Goal: Task Accomplishment & Management: Complete application form

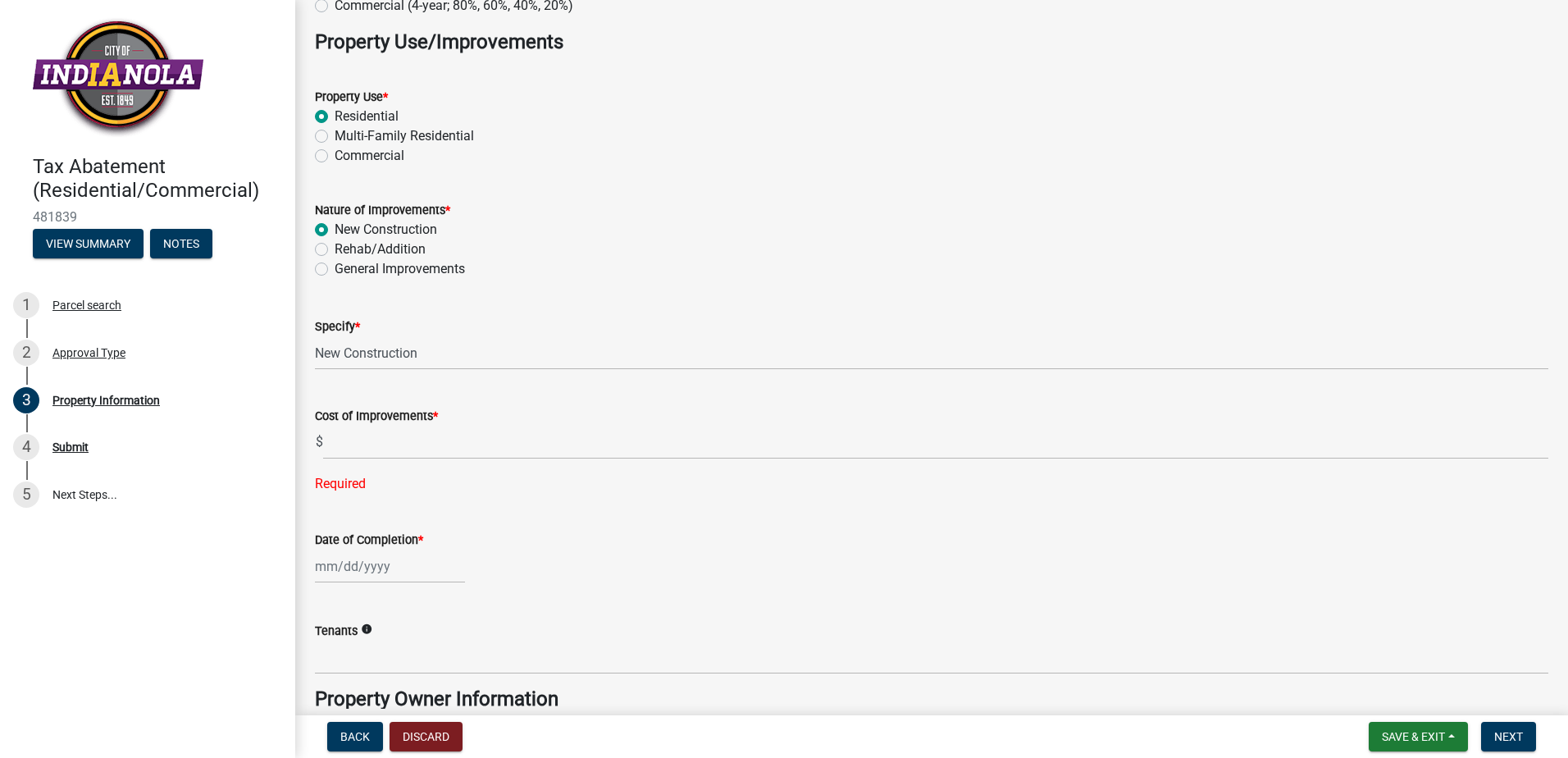
scroll to position [246, 0]
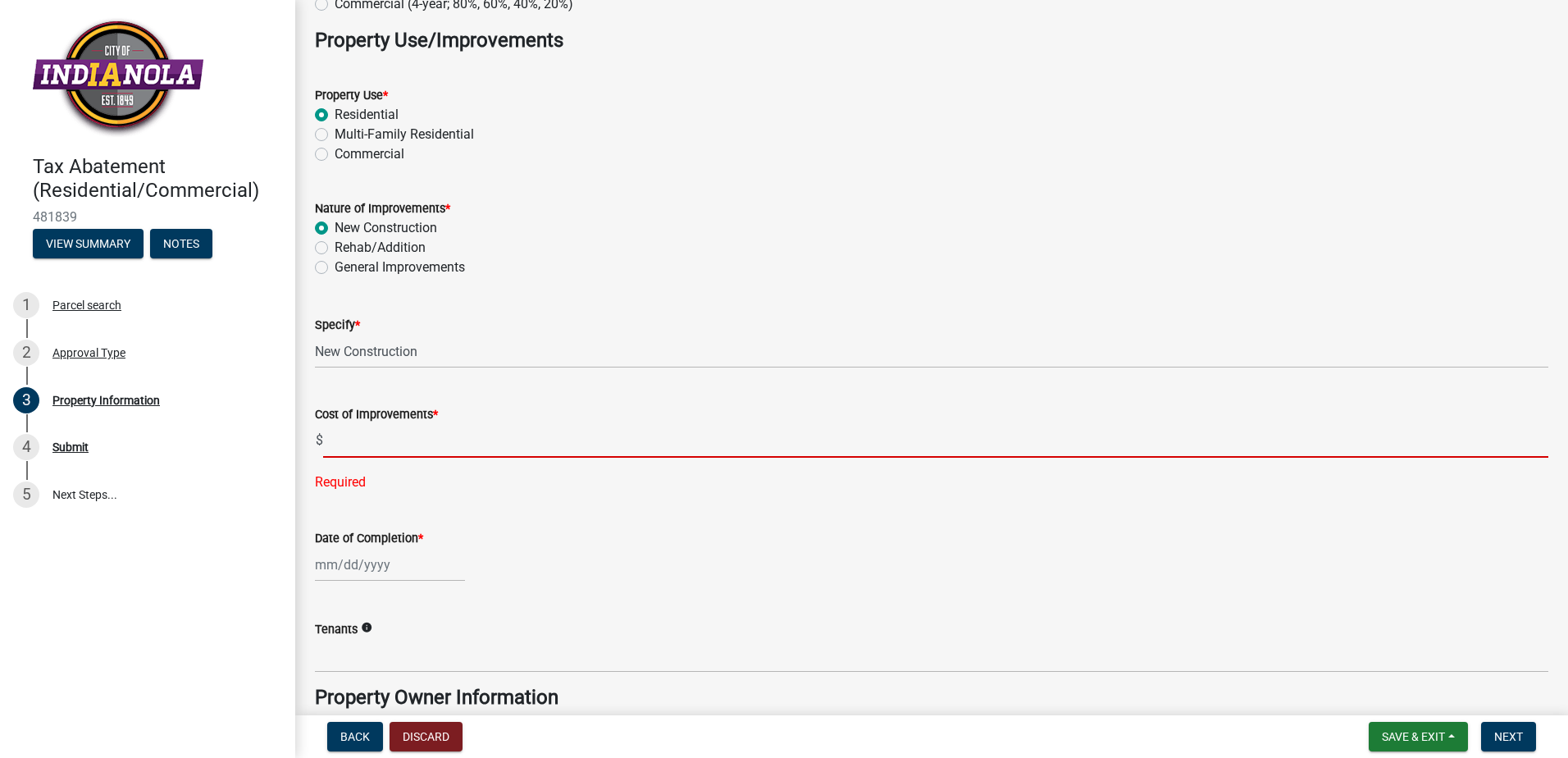
click at [431, 452] on input "text" at bounding box center [935, 441] width 1225 height 34
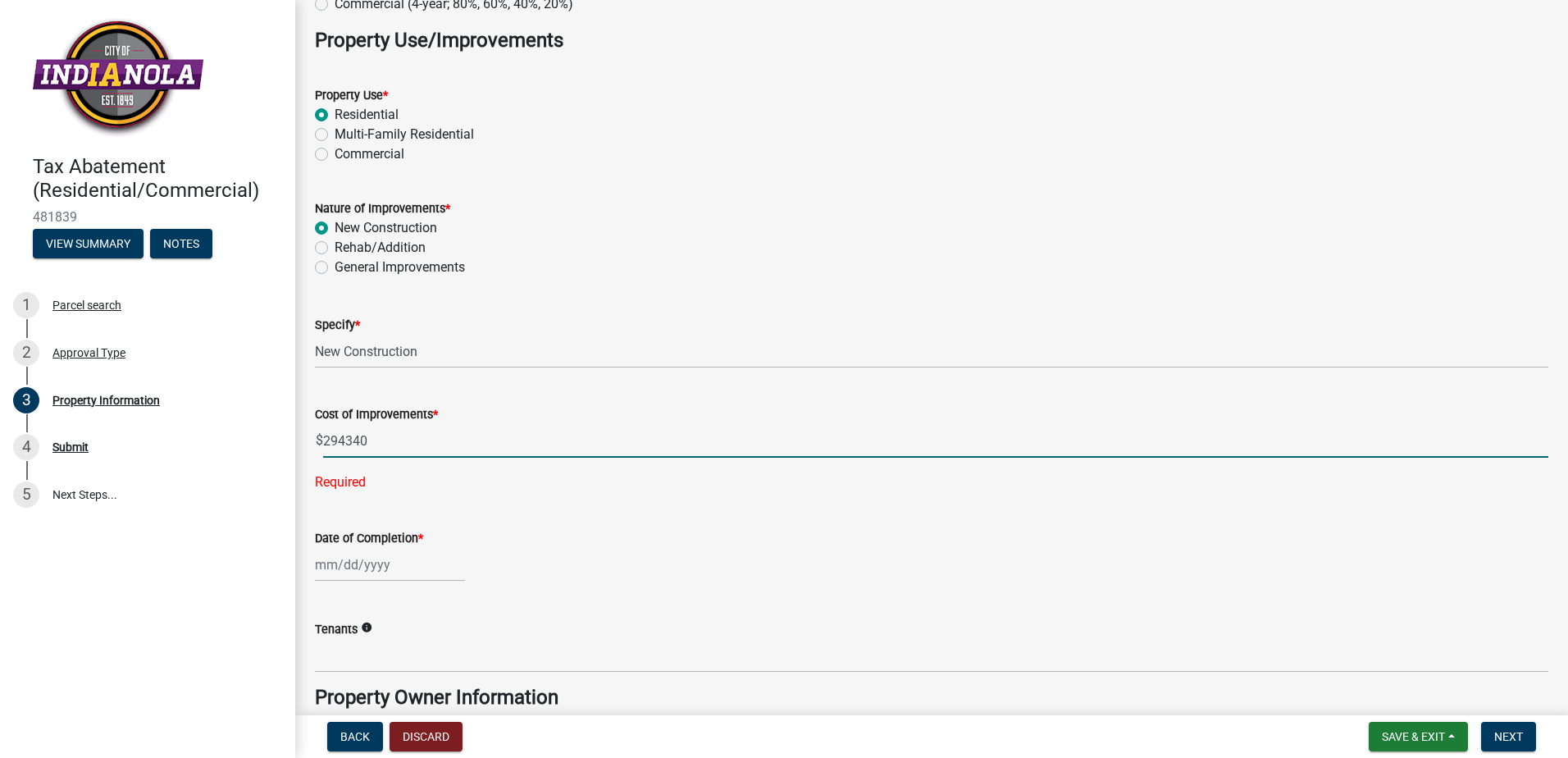
type input "294340"
select select "9"
select select "2025"
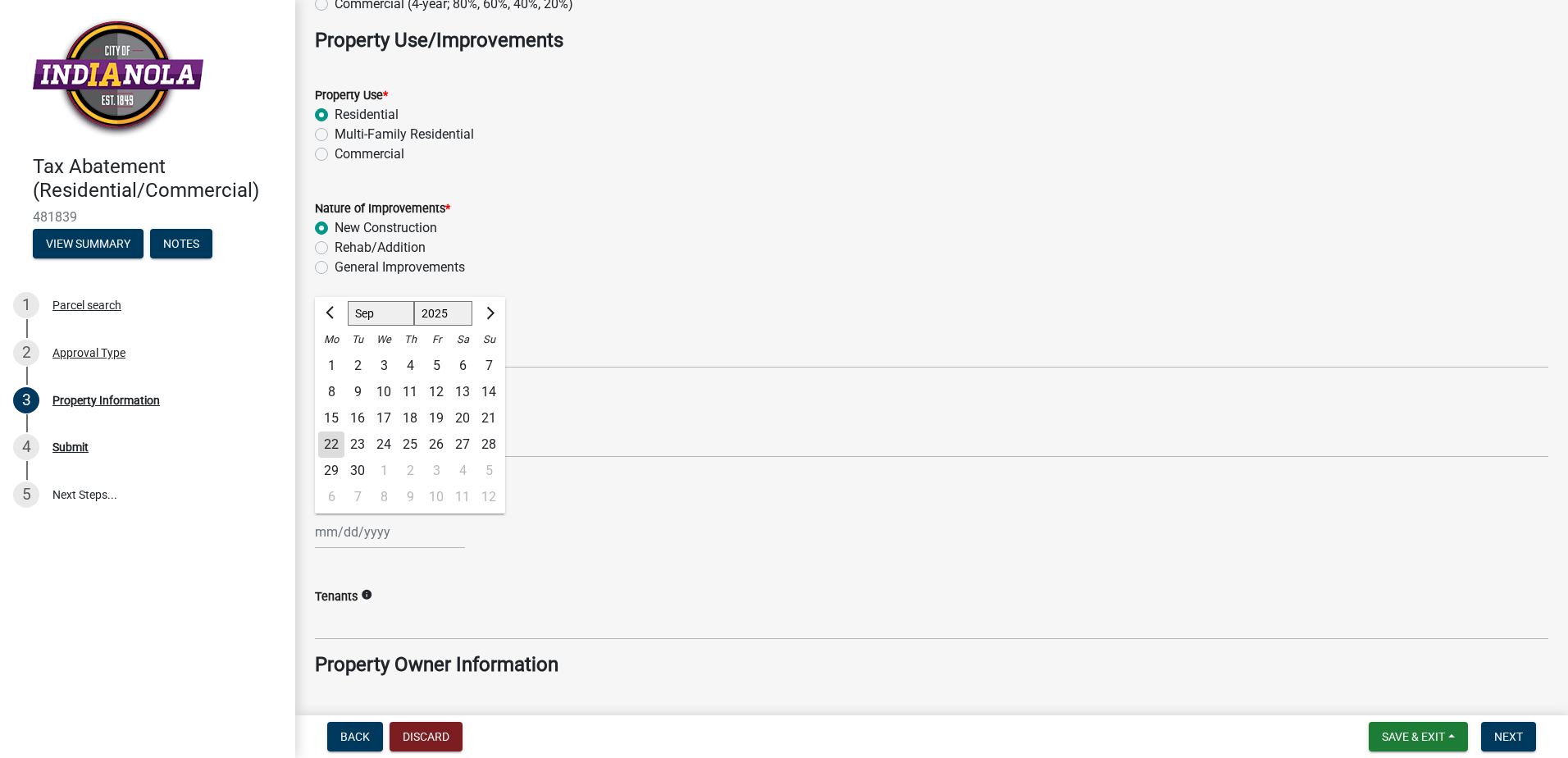
click at [355, 571] on wm-data-entity-input-list "Property Address * [STREET_ADDRESS] Type of Tax Exemption Schedule * Residentia…" at bounding box center [932, 581] width 1233 height 1471
click at [329, 534] on input "Date of Completion *" at bounding box center [390, 532] width 150 height 34
type input "[DATE]"
click at [688, 557] on wm-data-entity-input "Date of Completion * [DATE] Jan Feb Mar Apr May Jun [DATE] Aug Sep Oct Nov [DAT…" at bounding box center [932, 518] width 1233 height 91
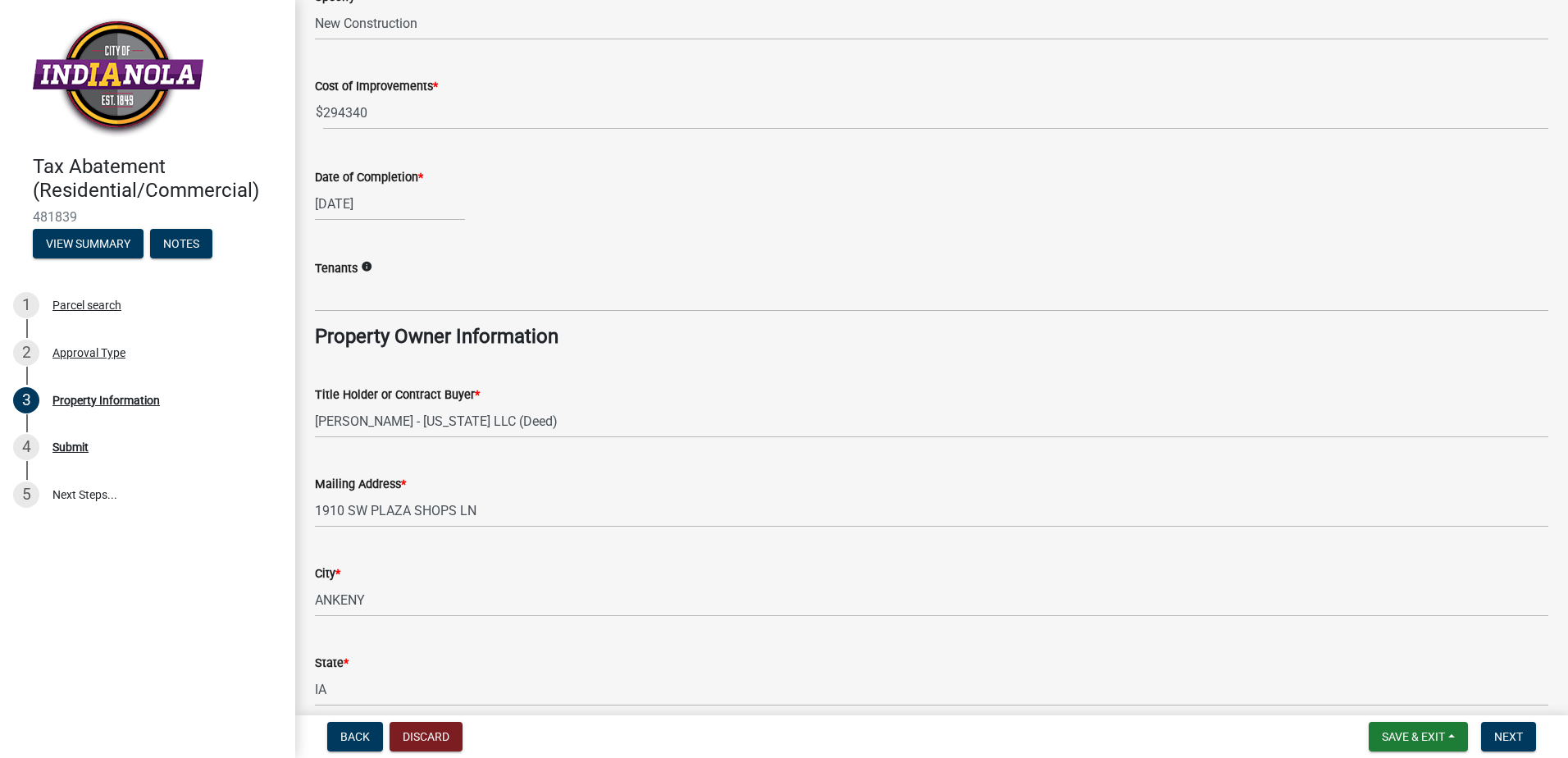
scroll to position [656, 0]
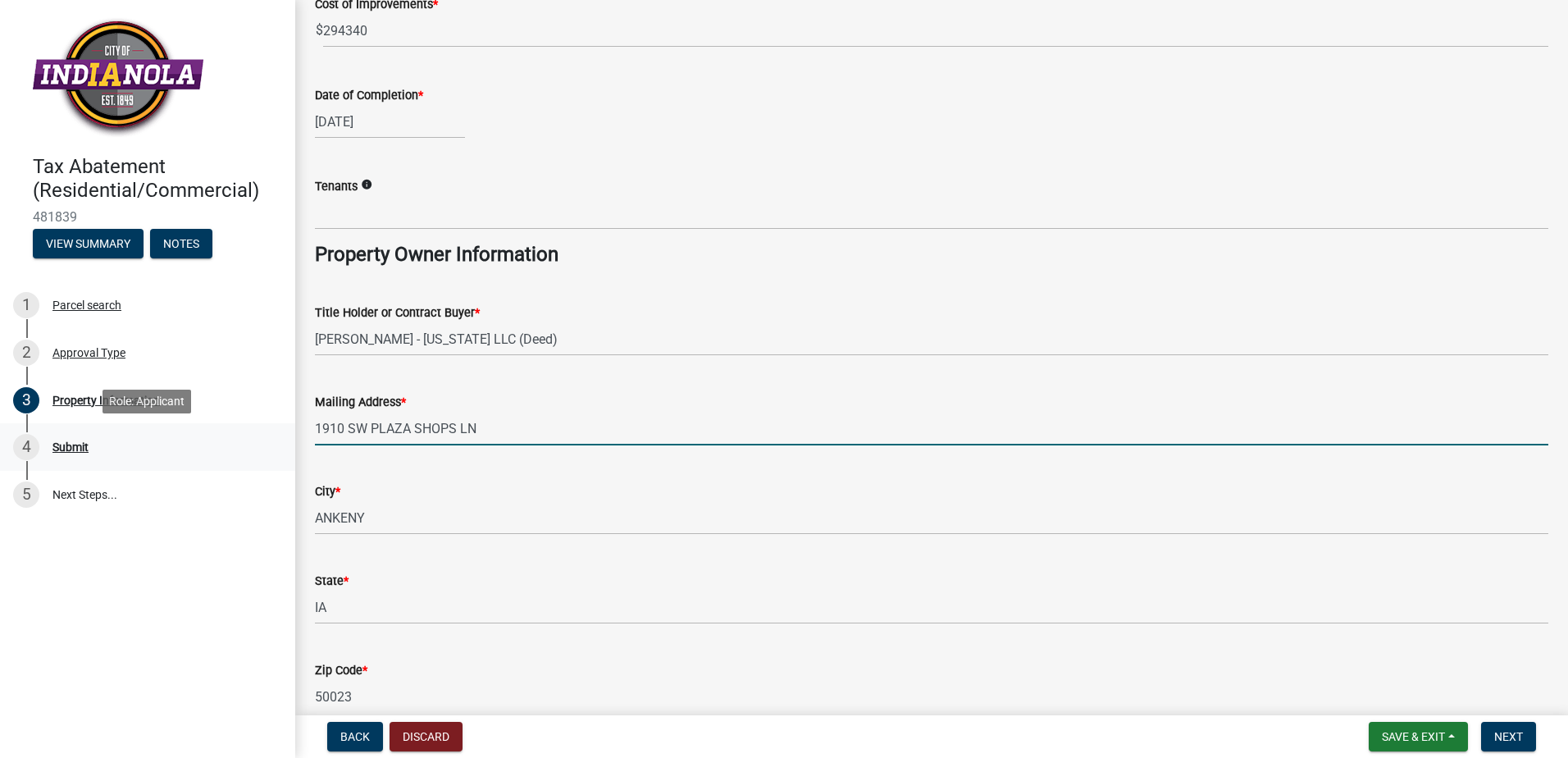
drag, startPoint x: 511, startPoint y: 428, endPoint x: 284, endPoint y: 424, distance: 227.0
click at [284, 424] on div "Tax Abatement (Residential/Commercial) 481839 View Summary Notes 1 Parcel searc…" at bounding box center [784, 379] width 1568 height 758
click at [397, 433] on input "2506" at bounding box center [932, 429] width 1233 height 34
type input "[STREET_ADDRESS]"
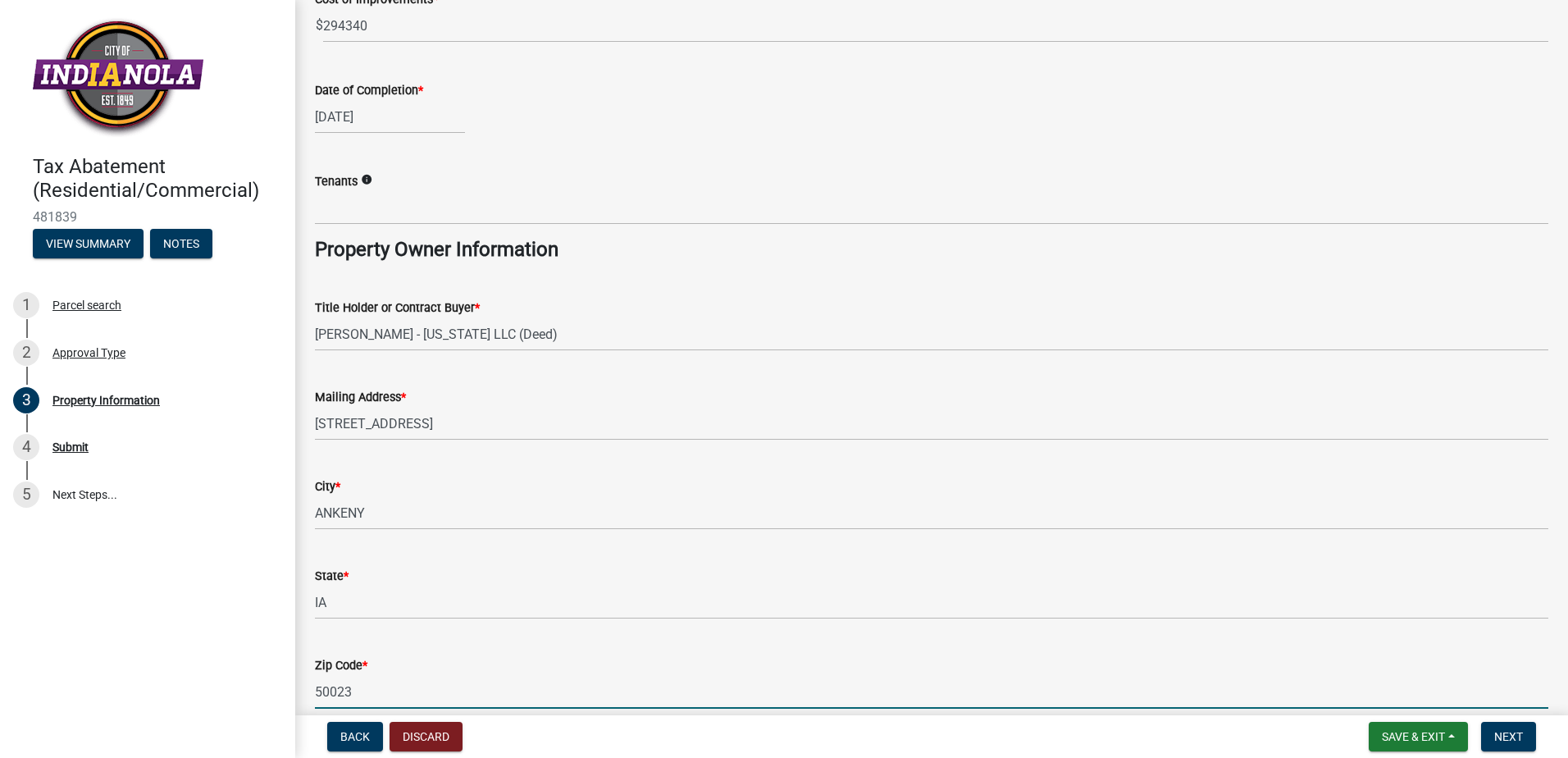
scroll to position [917, 0]
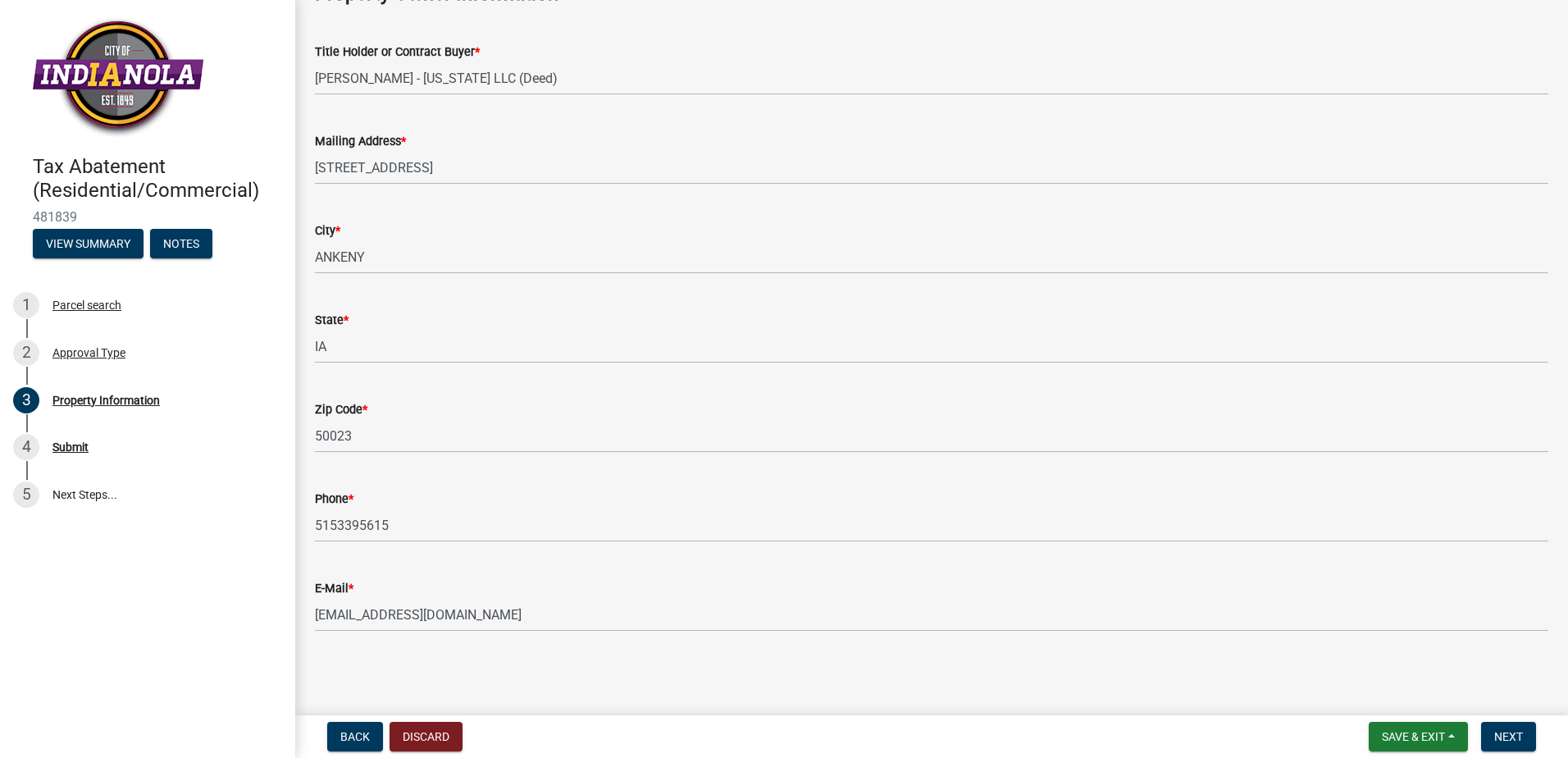
click at [486, 682] on main "Property Information share Share Property Address * [STREET_ADDRESS] Type of Ta…" at bounding box center [932, 355] width 1273 height 709
click at [1503, 728] on button "Next" at bounding box center [1509, 736] width 55 height 29
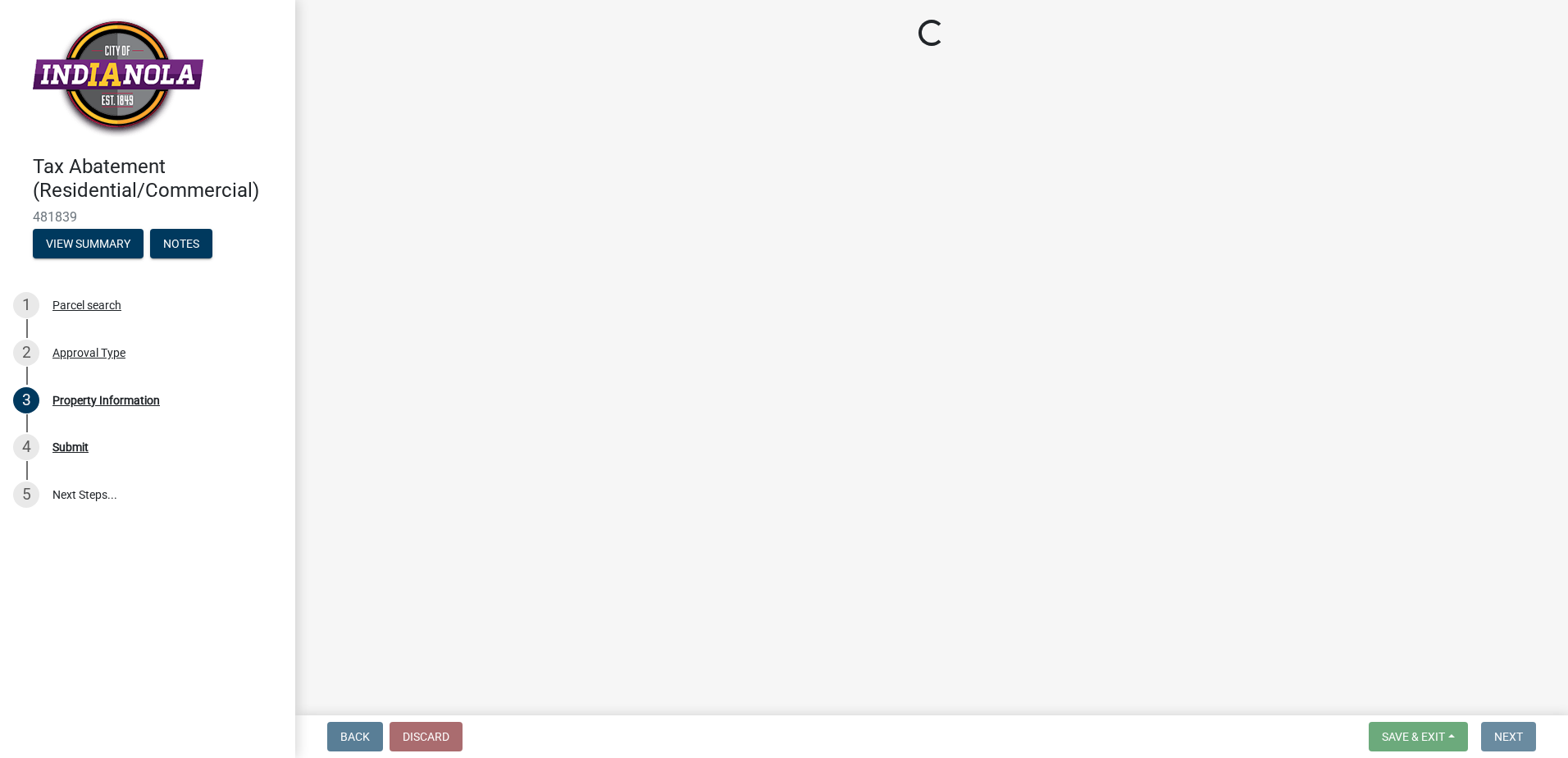
scroll to position [0, 0]
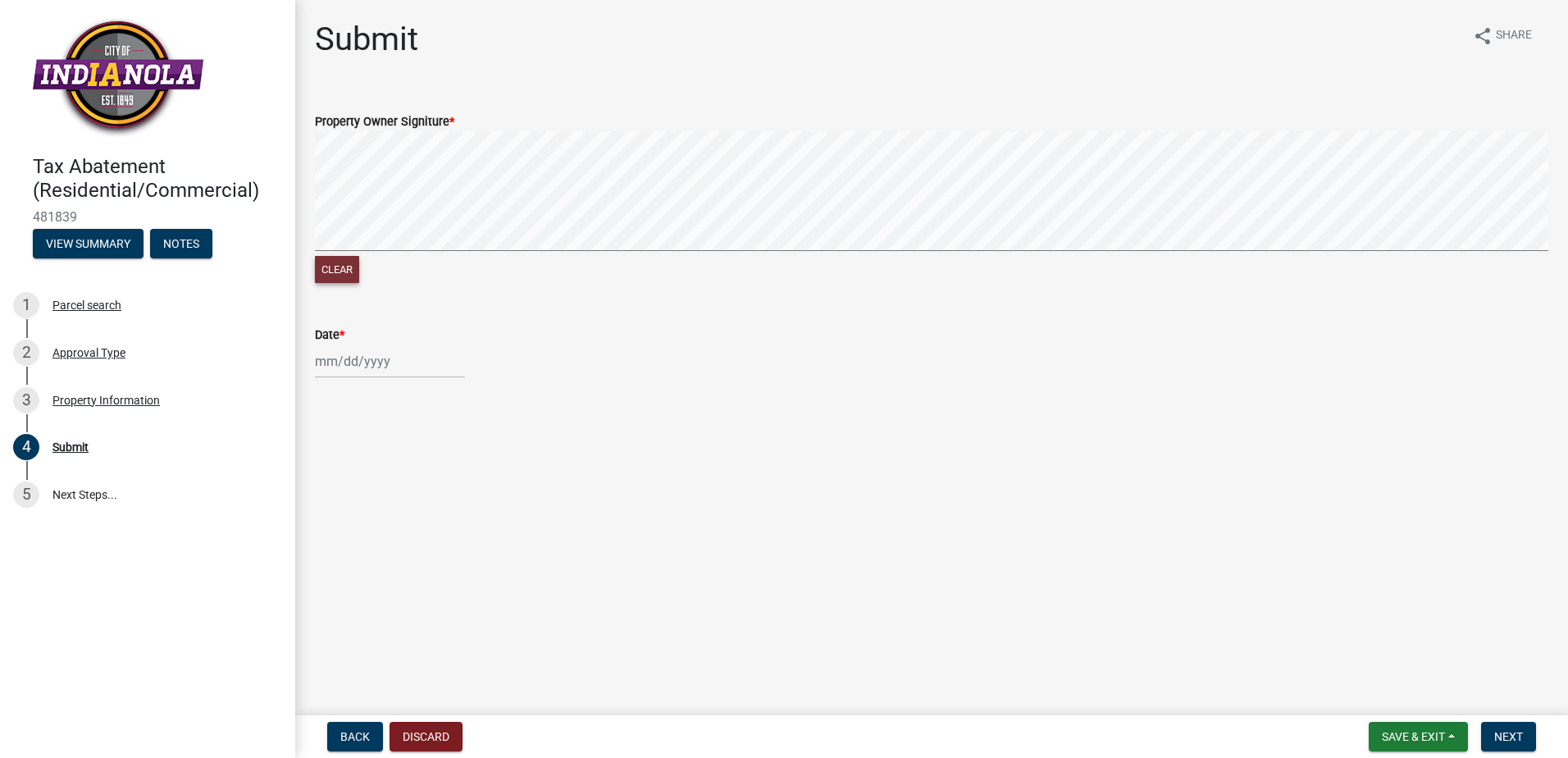
click at [343, 267] on button "Clear" at bounding box center [337, 269] width 44 height 27
click at [332, 274] on button "Clear" at bounding box center [337, 269] width 44 height 27
select select "9"
select select "2025"
click at [360, 352] on div "[PERSON_NAME] Feb Mar Apr [PERSON_NAME][DATE] Oct Nov [DATE] 1526 1527 1528 152…" at bounding box center [390, 361] width 150 height 34
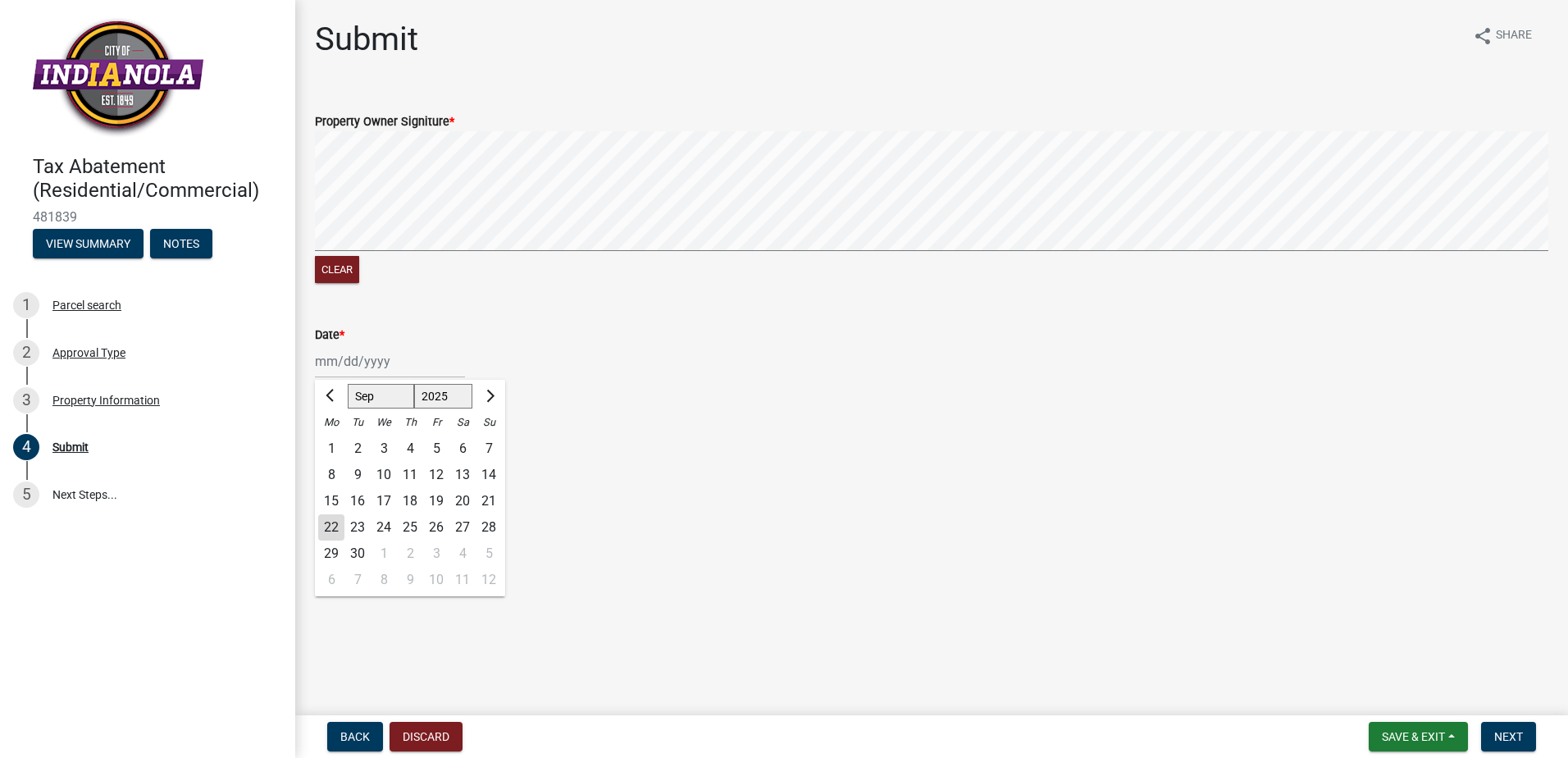
click at [337, 525] on div "22" at bounding box center [332, 528] width 26 height 26
type input "[DATE]"
click at [531, 480] on main "Submit share Share Property Owner Signiture * Clear Date * [DATE]" at bounding box center [932, 355] width 1273 height 709
click at [1526, 738] on button "Next" at bounding box center [1509, 736] width 55 height 29
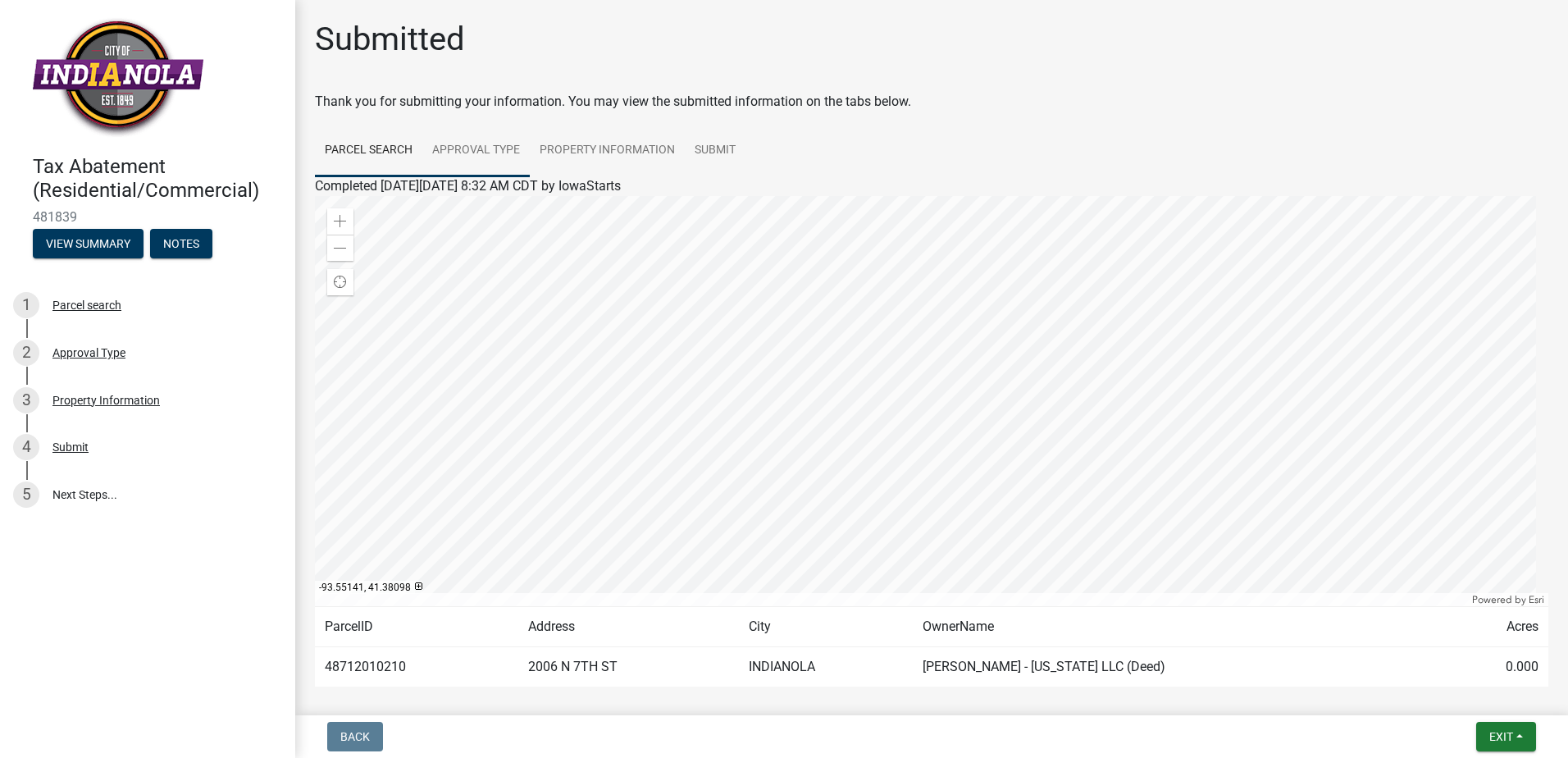
click at [489, 160] on link "Approval Type" at bounding box center [476, 151] width 107 height 53
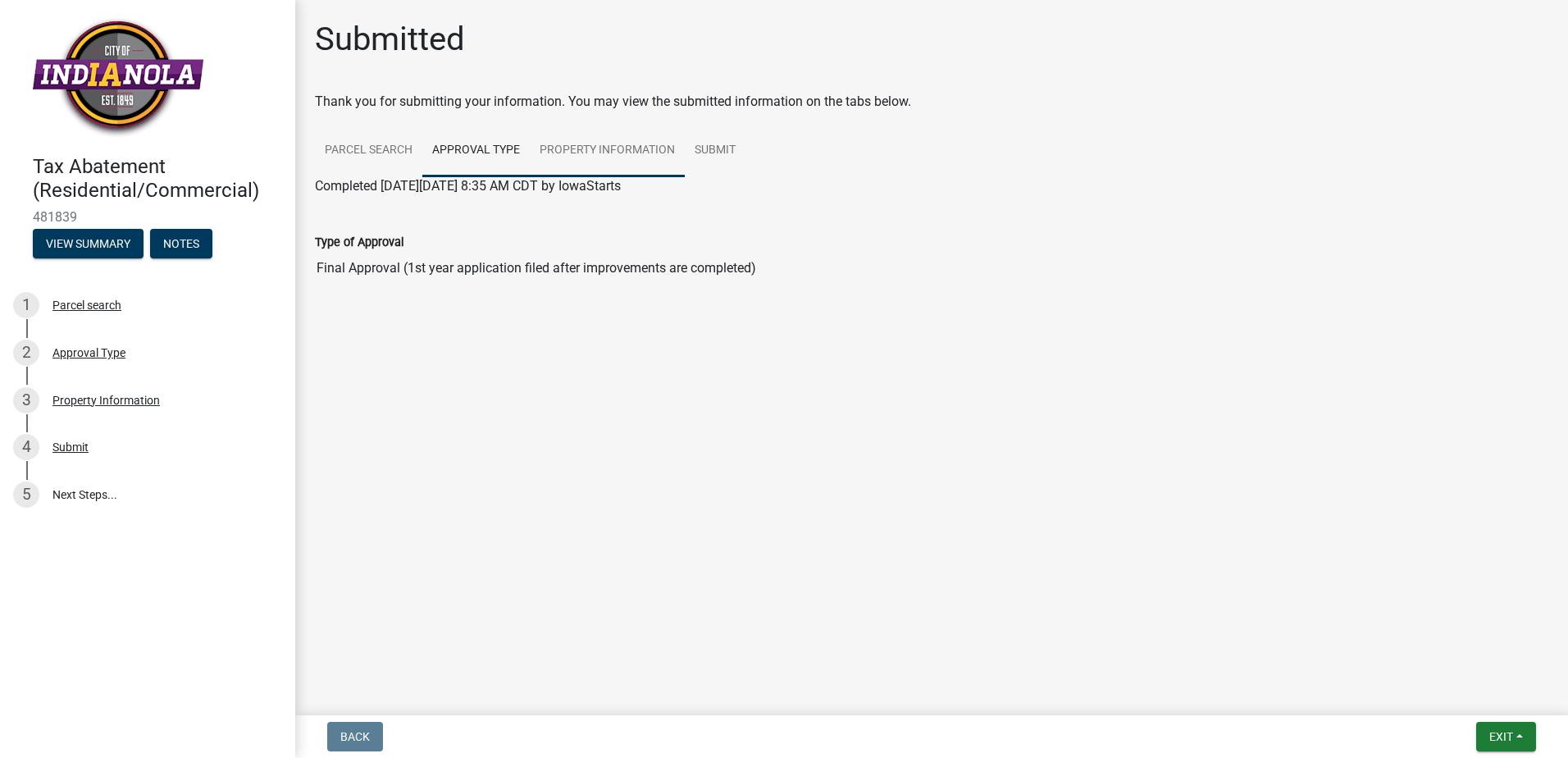
click at [575, 153] on link "Property Information" at bounding box center [607, 151] width 155 height 53
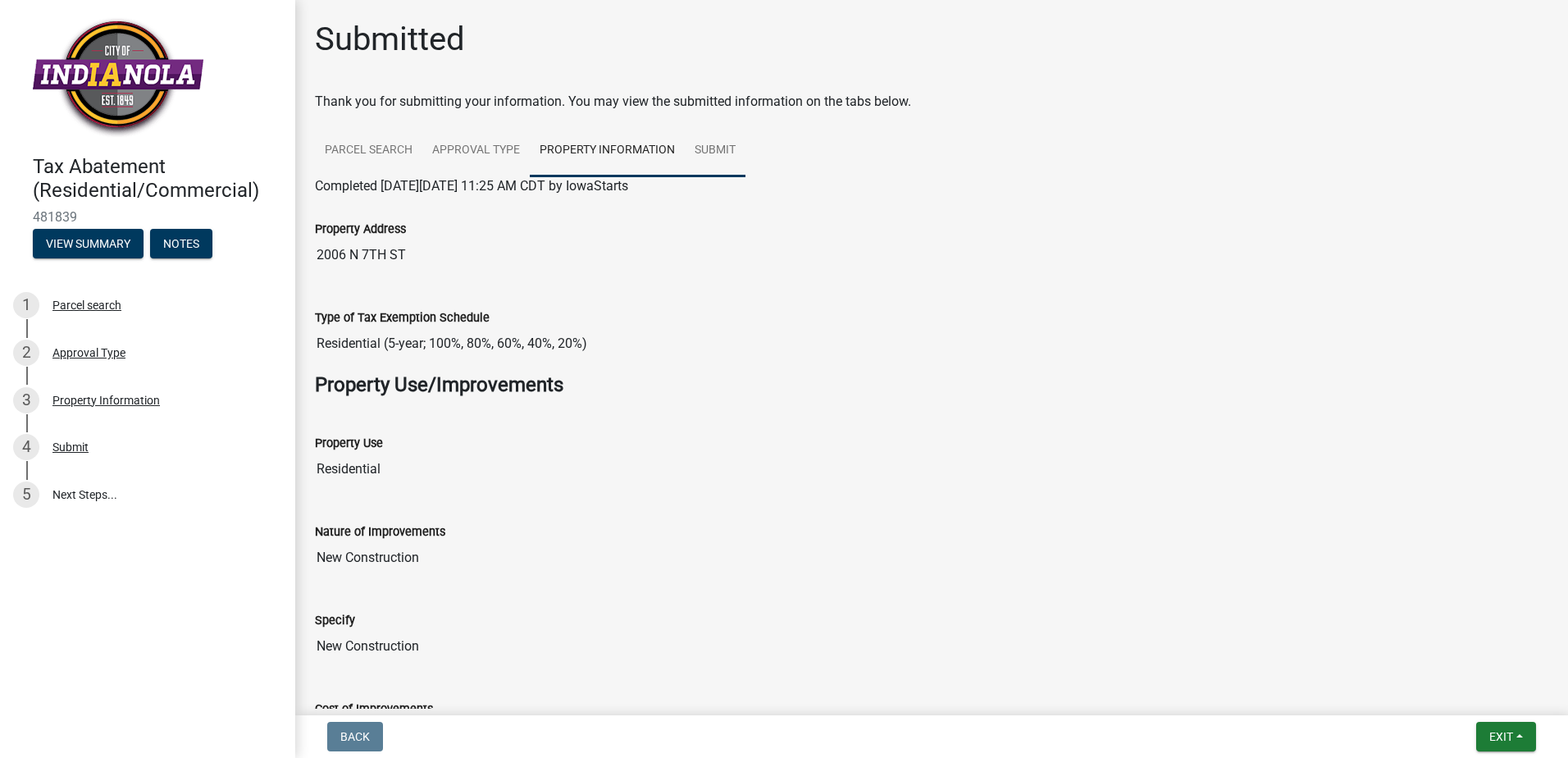
click at [711, 152] on link "Submit" at bounding box center [715, 151] width 61 height 53
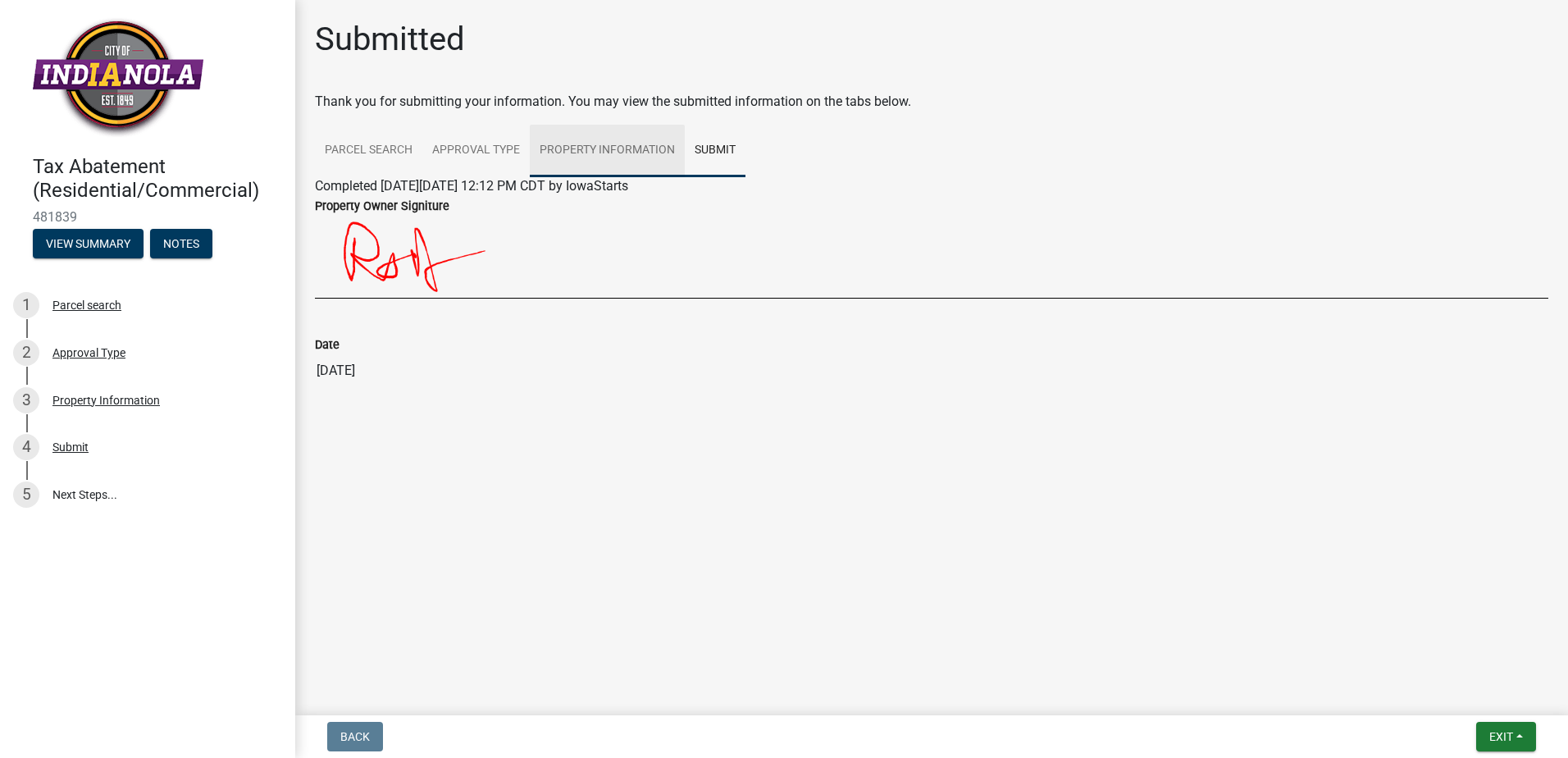
click at [634, 152] on link "Property Information" at bounding box center [607, 151] width 155 height 53
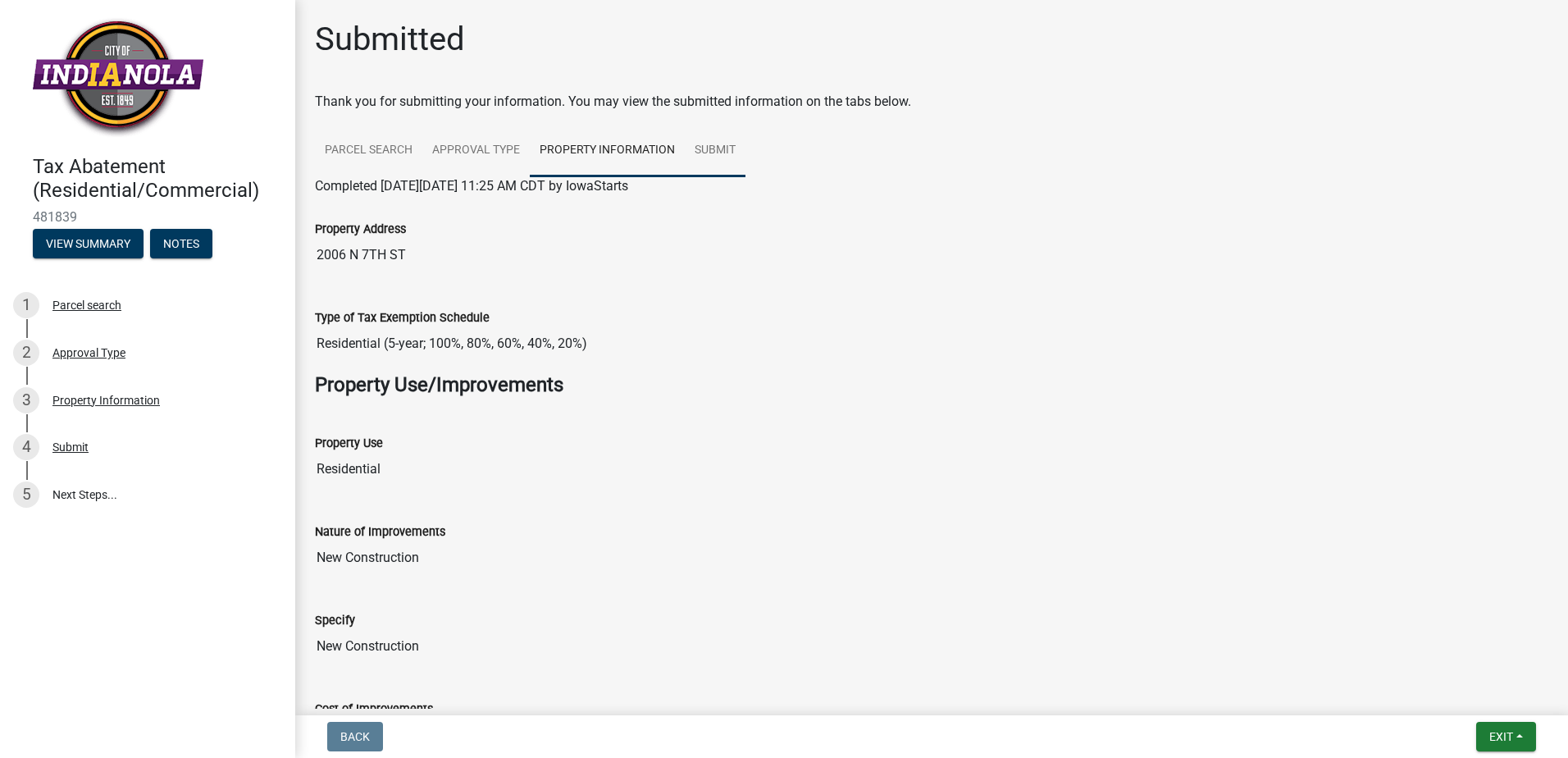
click at [729, 141] on link "Submit" at bounding box center [715, 151] width 61 height 53
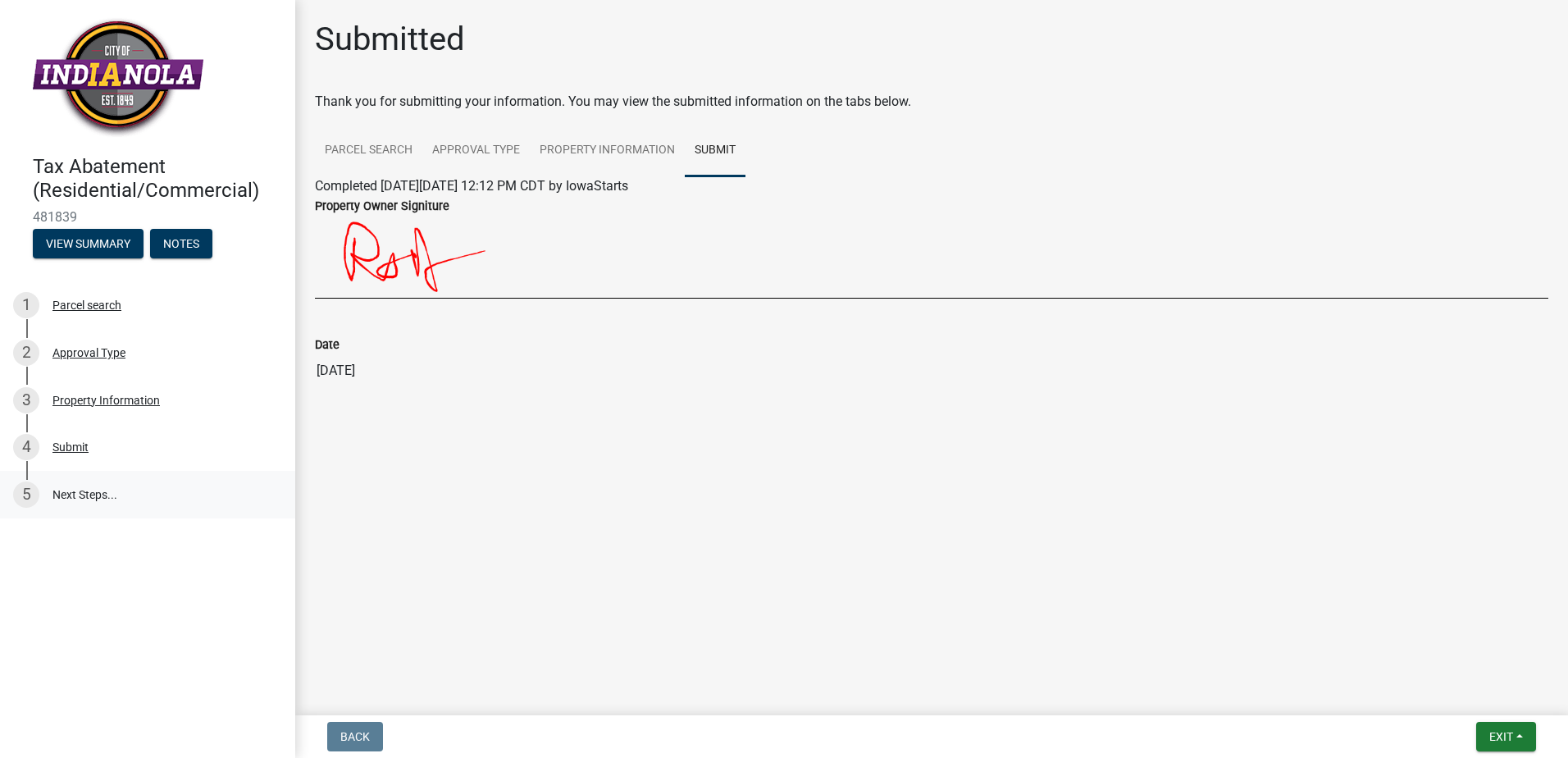
click at [130, 505] on link "5 Next Steps..." at bounding box center [148, 495] width 295 height 48
click at [1512, 736] on span "Exit" at bounding box center [1500, 737] width 24 height 13
click at [1483, 696] on button "Save & Exit" at bounding box center [1471, 694] width 132 height 39
